Goal: Task Accomplishment & Management: Manage account settings

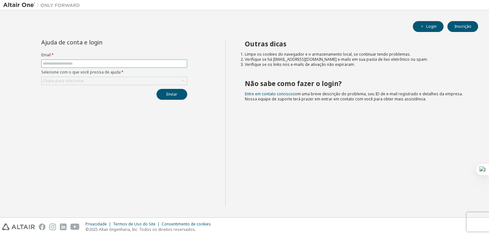
click at [93, 62] on input "text" at bounding box center [114, 63] width 143 height 5
type input "**********"
click at [95, 81] on div "Clique para selecionar" at bounding box center [114, 81] width 145 height 8
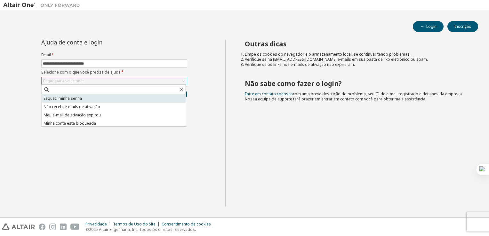
click at [77, 98] on li "Esqueci minha senha" at bounding box center [114, 98] width 144 height 8
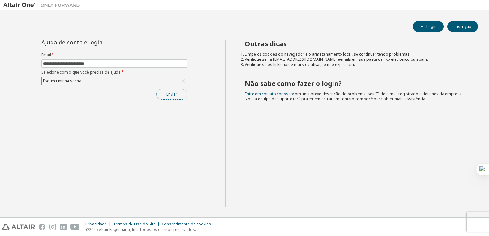
click at [172, 93] on button "Enviar" at bounding box center [172, 94] width 31 height 11
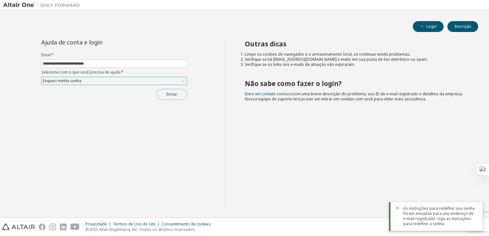
click at [171, 96] on button "Enviar" at bounding box center [172, 94] width 31 height 11
